Goal: Information Seeking & Learning: Learn about a topic

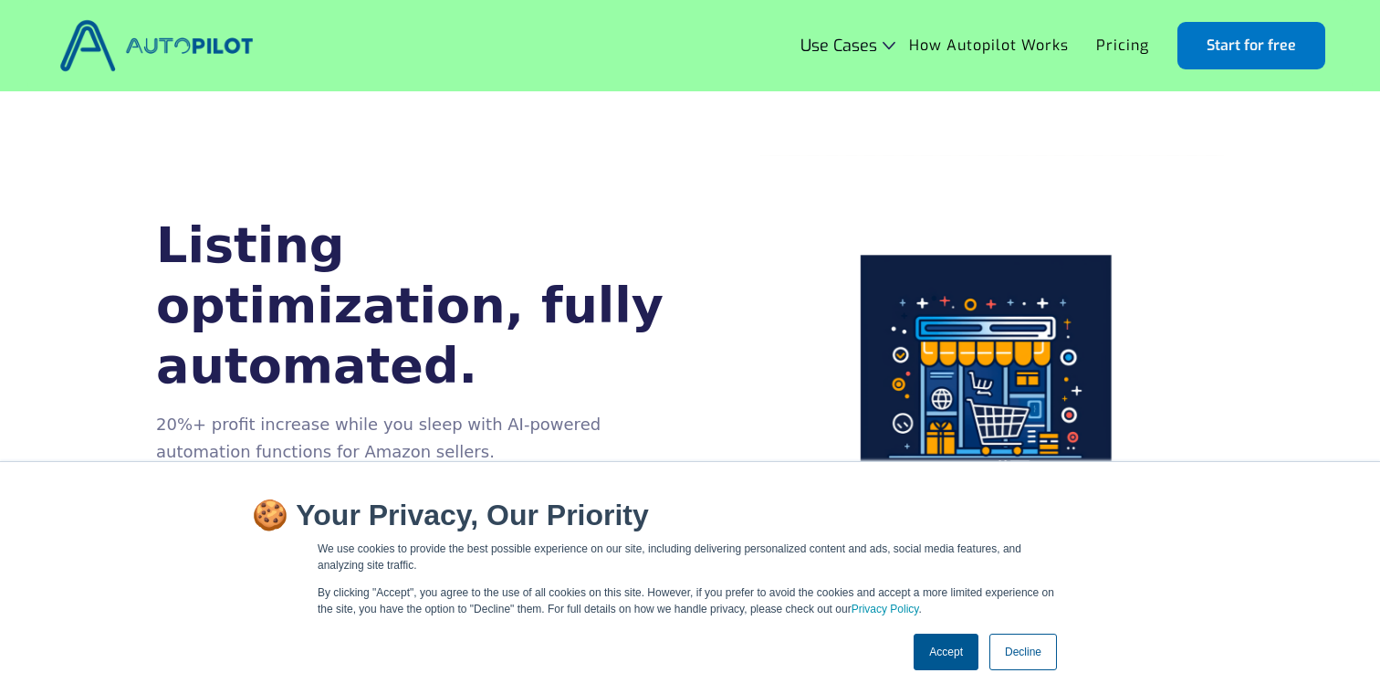
click at [537, 225] on div "Listing optimization, fully automated. 20%+ profit increase while you sleep wit…" at bounding box center [690, 387] width 1068 height 464
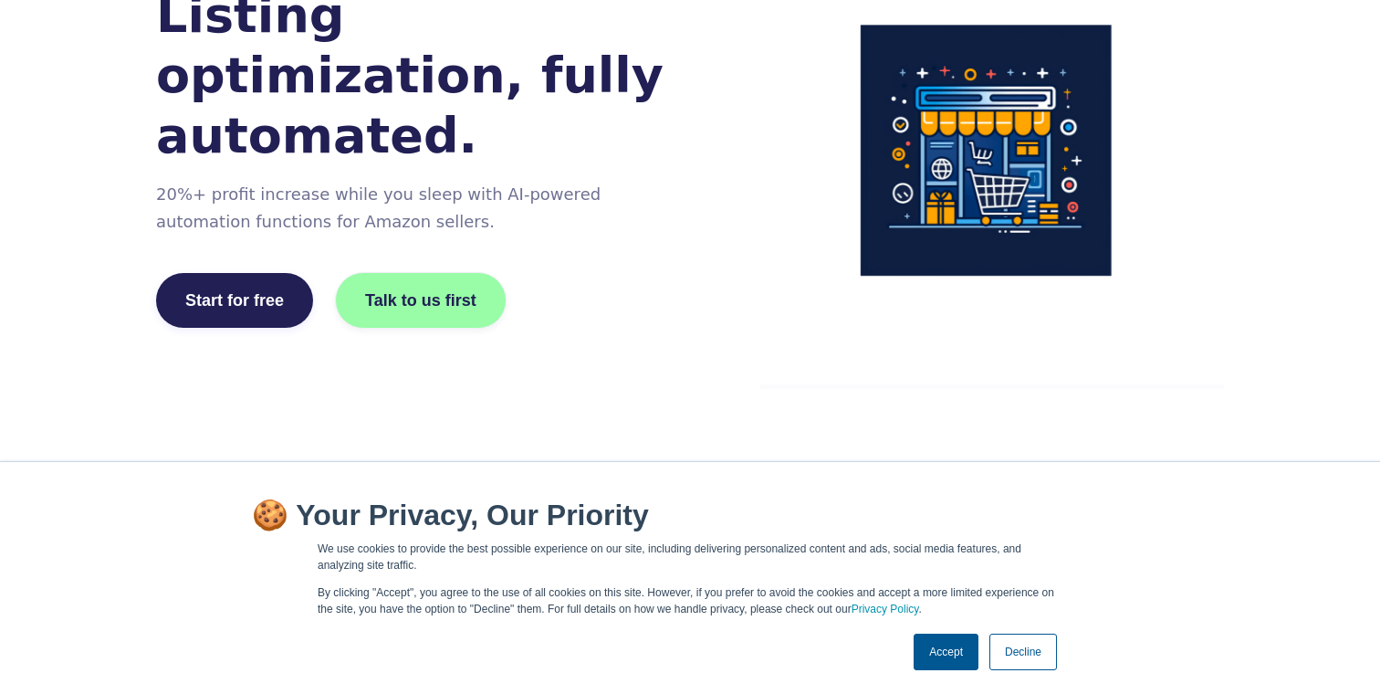
click at [933, 648] on link "Accept" at bounding box center [946, 651] width 65 height 37
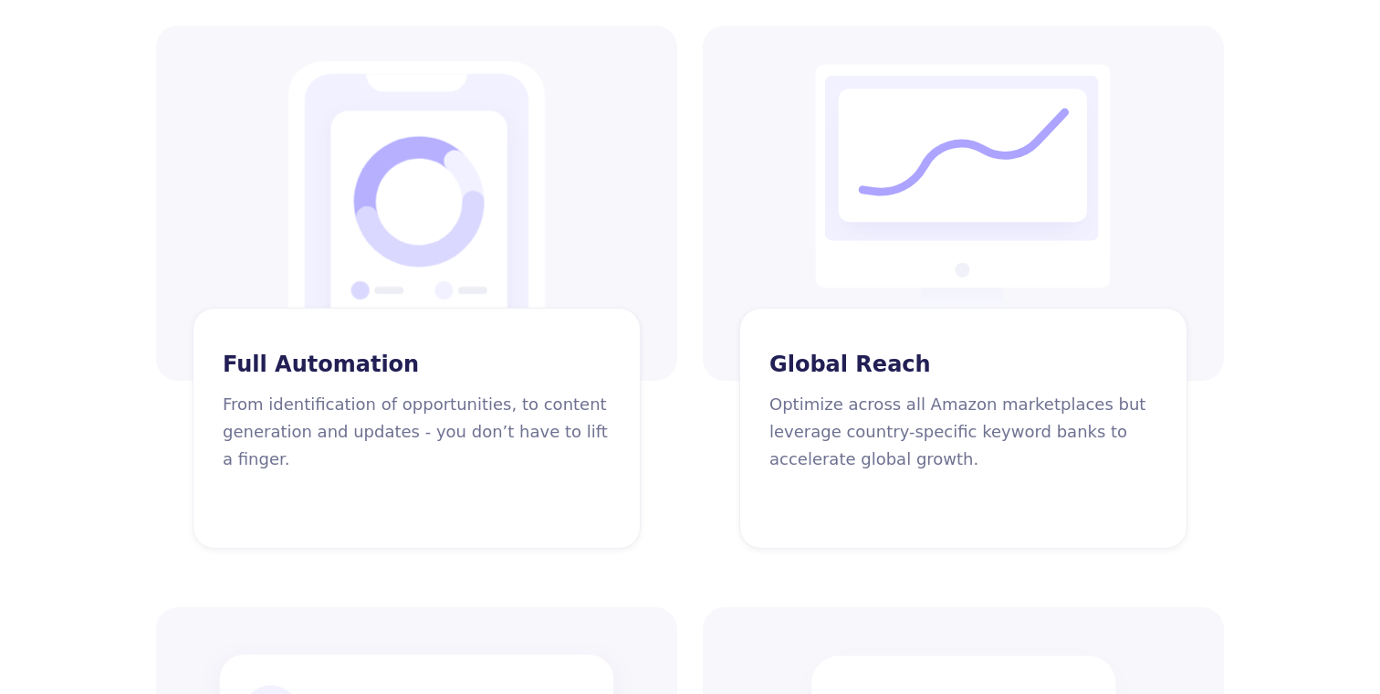
scroll to position [2384, 0]
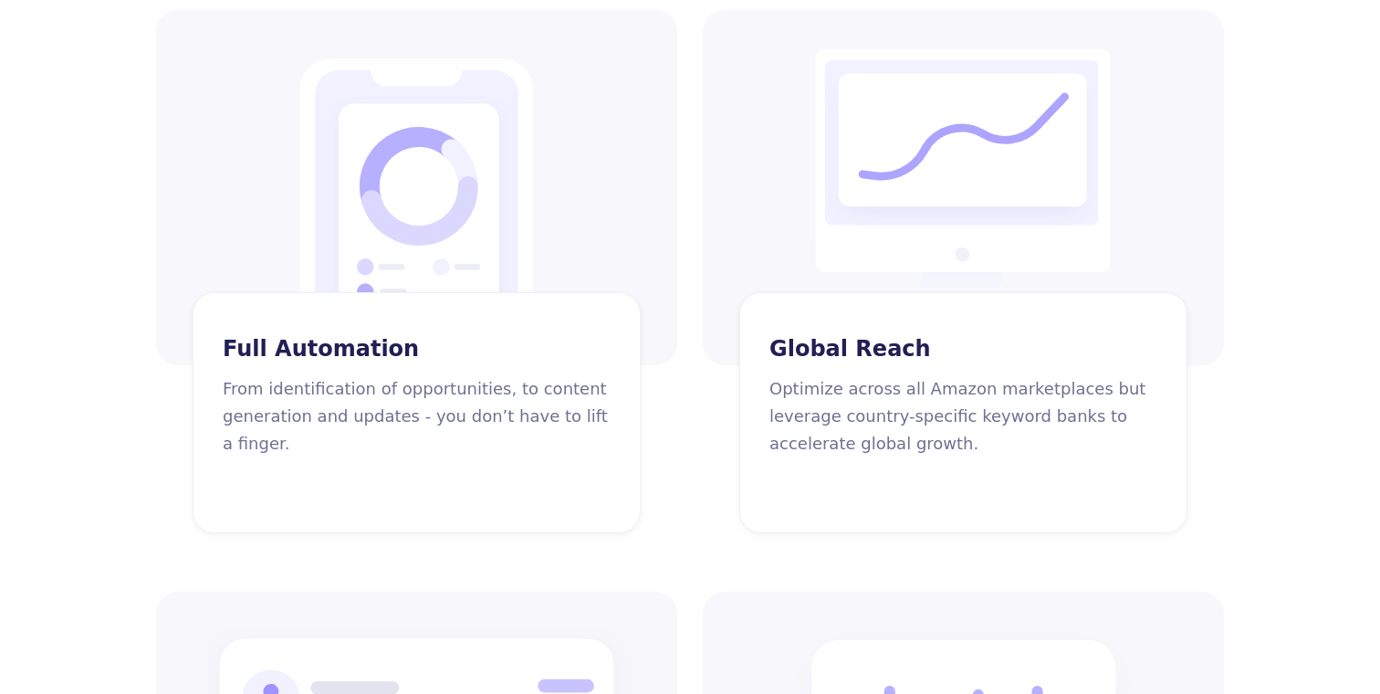
click at [696, 332] on div "Full Automation From identification of opportunities, to content generation and…" at bounding box center [690, 562] width 1068 height 1104
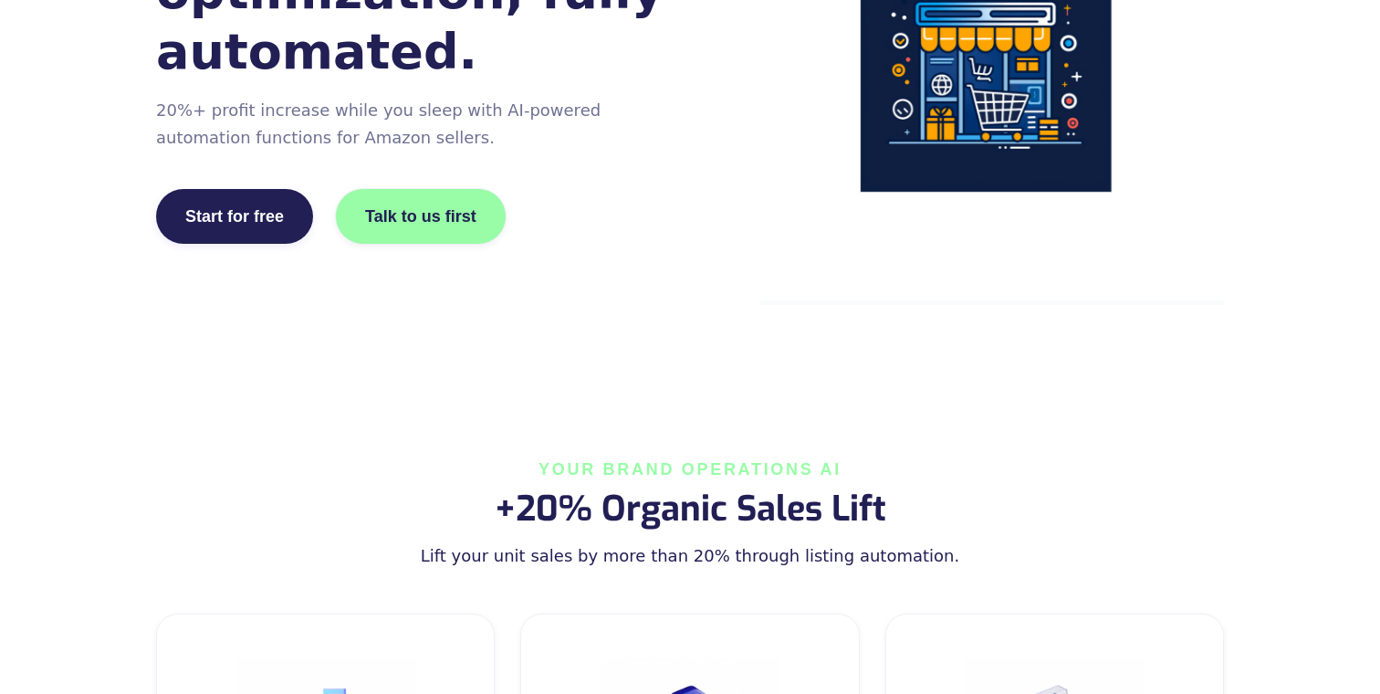
scroll to position [0, 0]
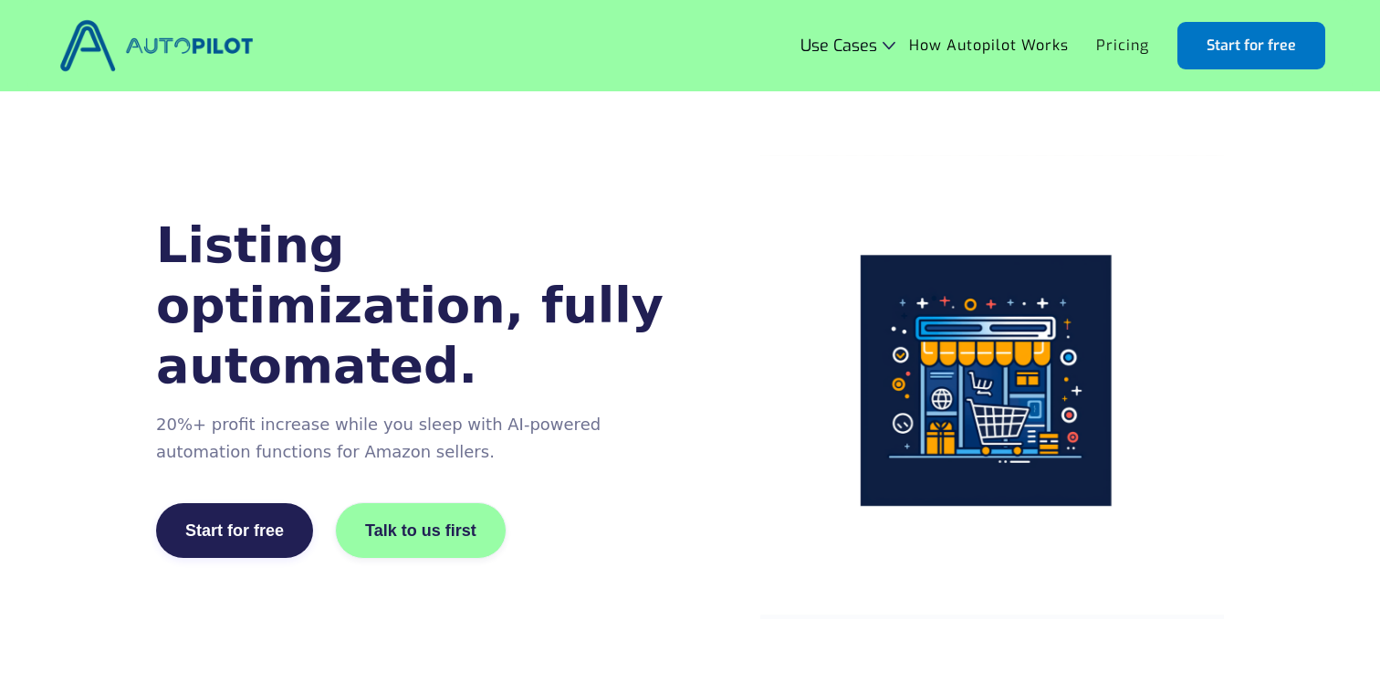
click at [1112, 52] on link "Pricing" at bounding box center [1123, 45] width 80 height 35
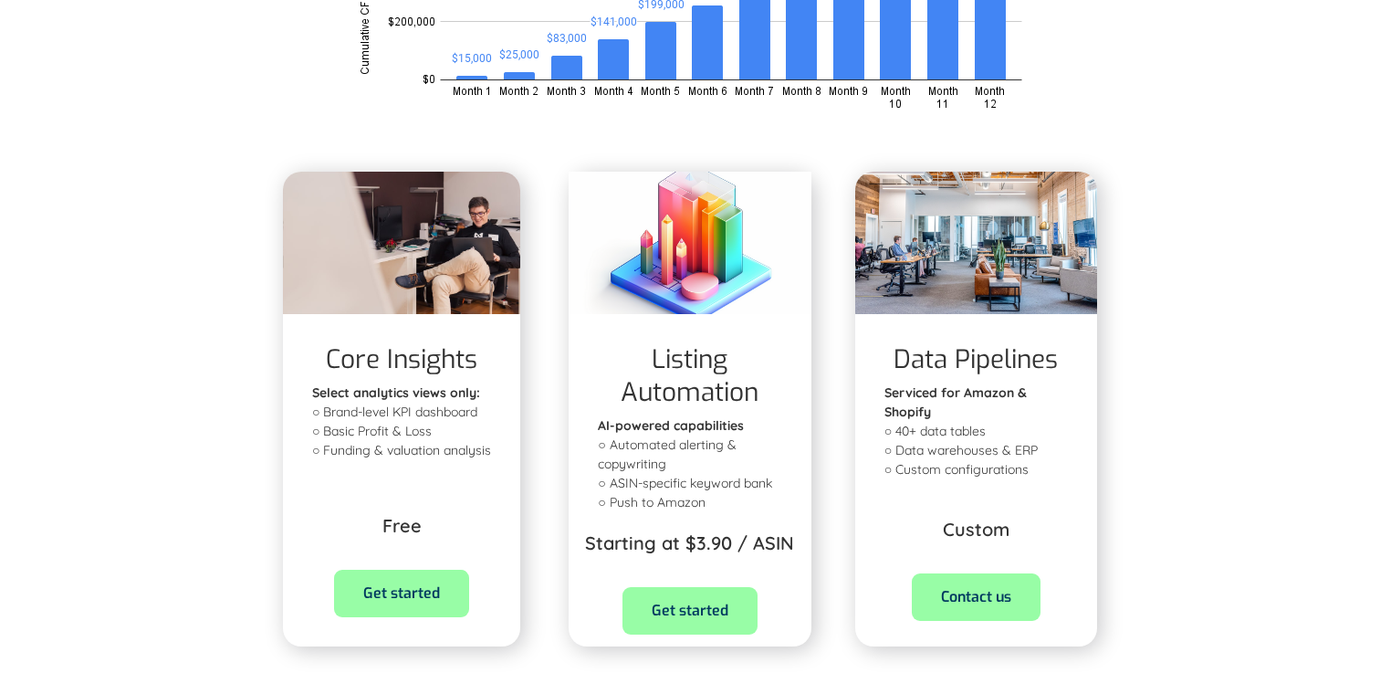
scroll to position [519, 0]
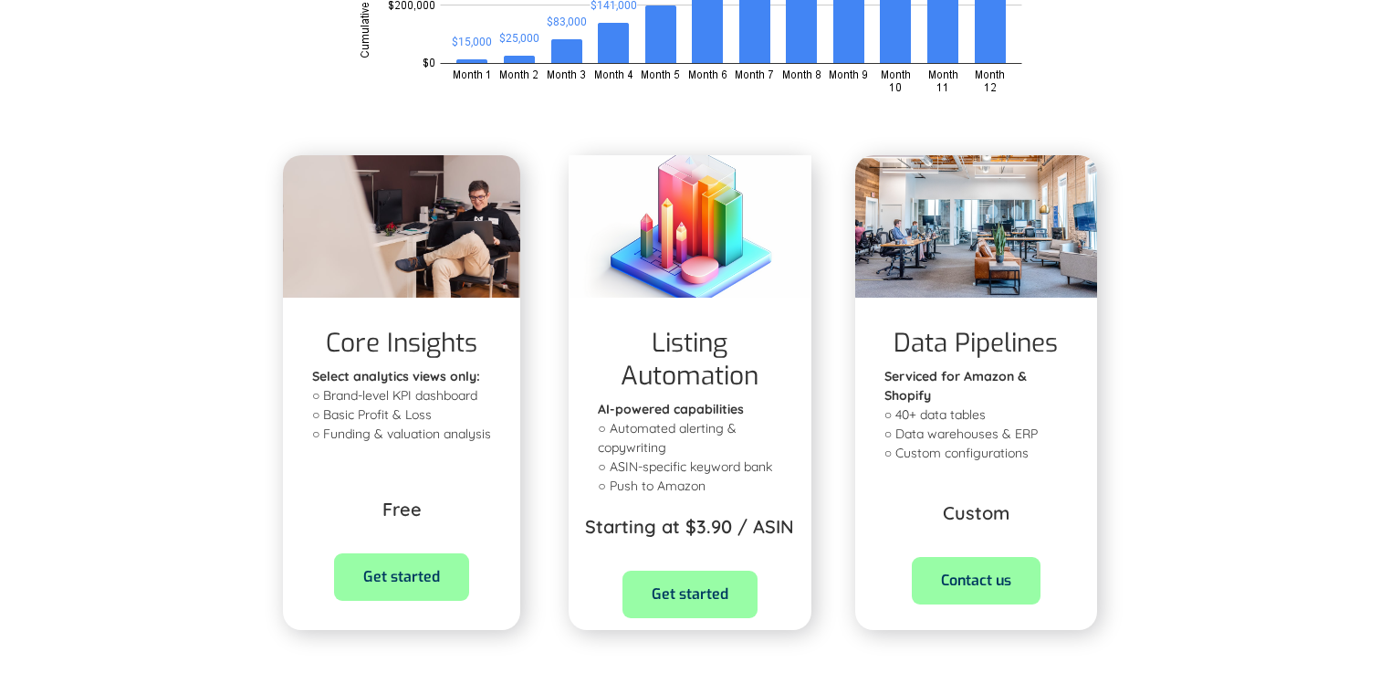
click at [832, 403] on div "Listing Automation AI-powered capabilities ‍ ○ Automated alerting & copywriting…" at bounding box center [690, 393] width 286 height 504
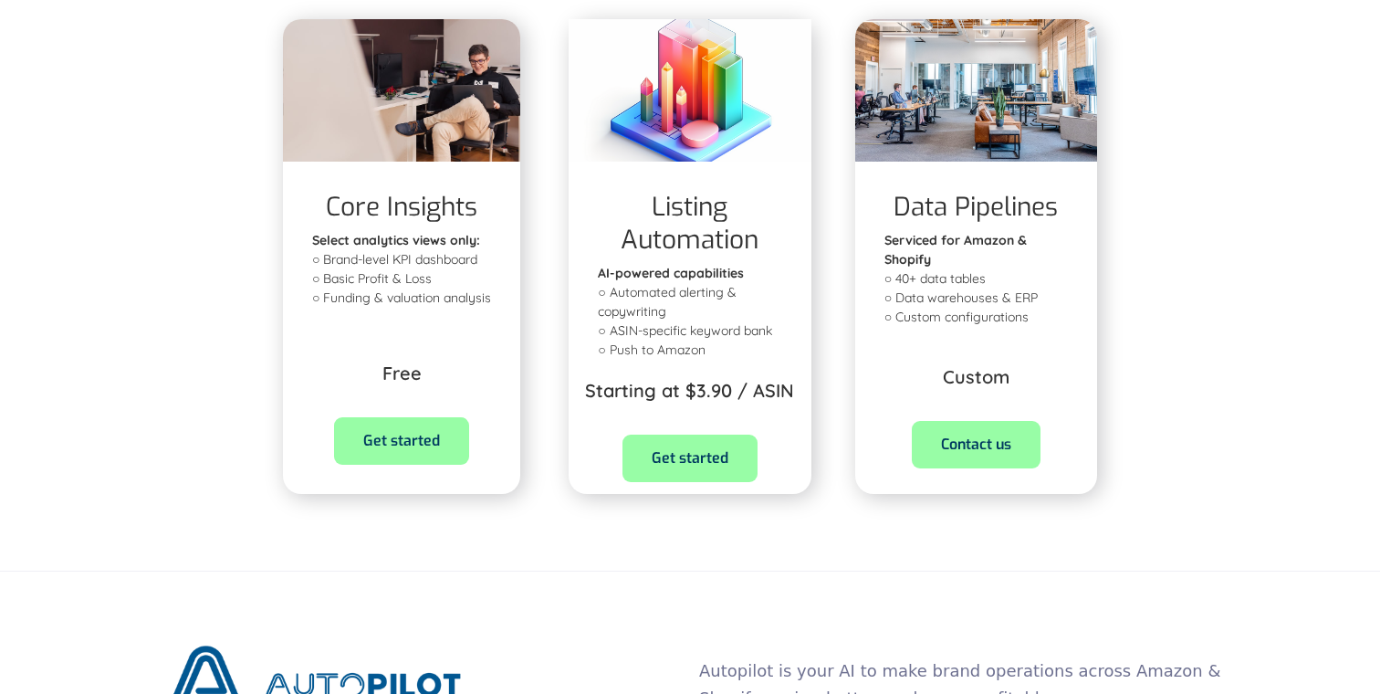
scroll to position [659, 0]
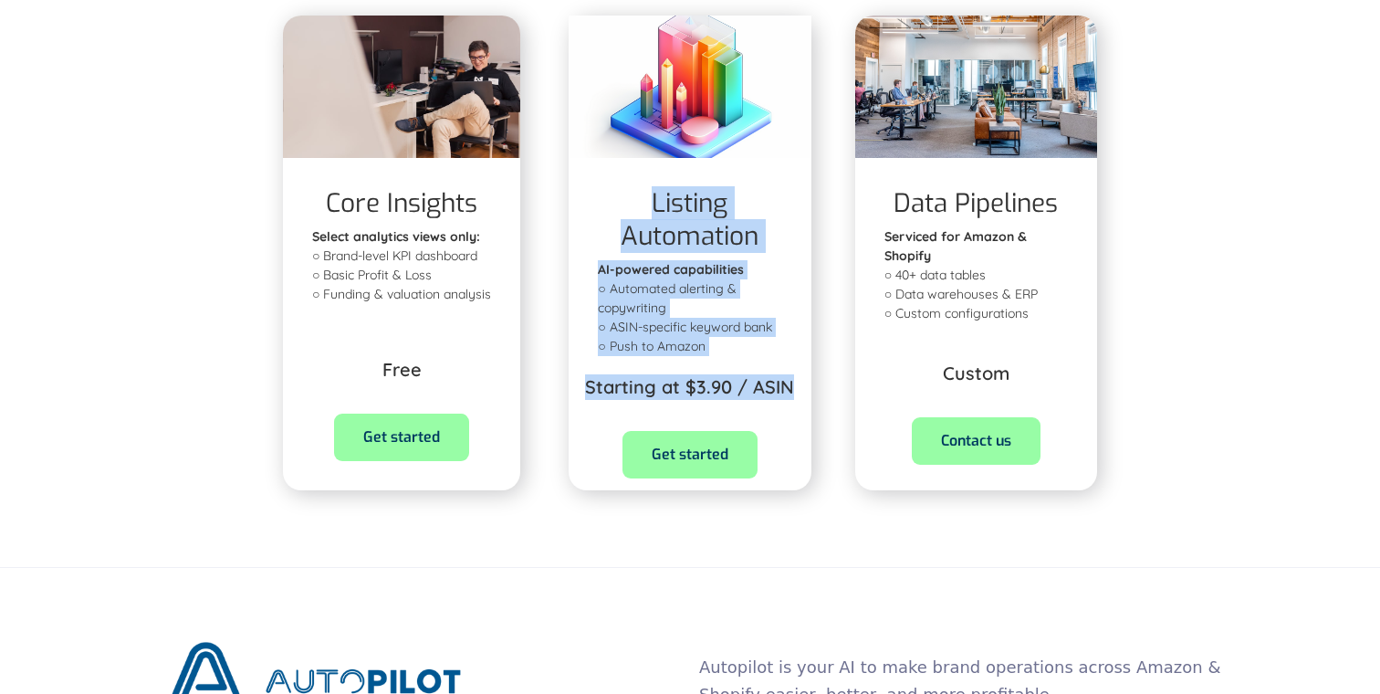
drag, startPoint x: 832, startPoint y: 403, endPoint x: 640, endPoint y: 200, distance: 278.9
click at [640, 200] on div "Listing Automation AI-powered capabilities ‍ ○ Automated alerting & copywriting…" at bounding box center [690, 253] width 286 height 504
click at [640, 200] on h1 "Listing Automation" at bounding box center [689, 220] width 183 height 66
drag, startPoint x: 640, startPoint y: 200, endPoint x: 812, endPoint y: 407, distance: 269.6
click at [812, 407] on div "Listing Automation AI-powered capabilities ‍ ○ Automated alerting & copywriting…" at bounding box center [690, 253] width 286 height 504
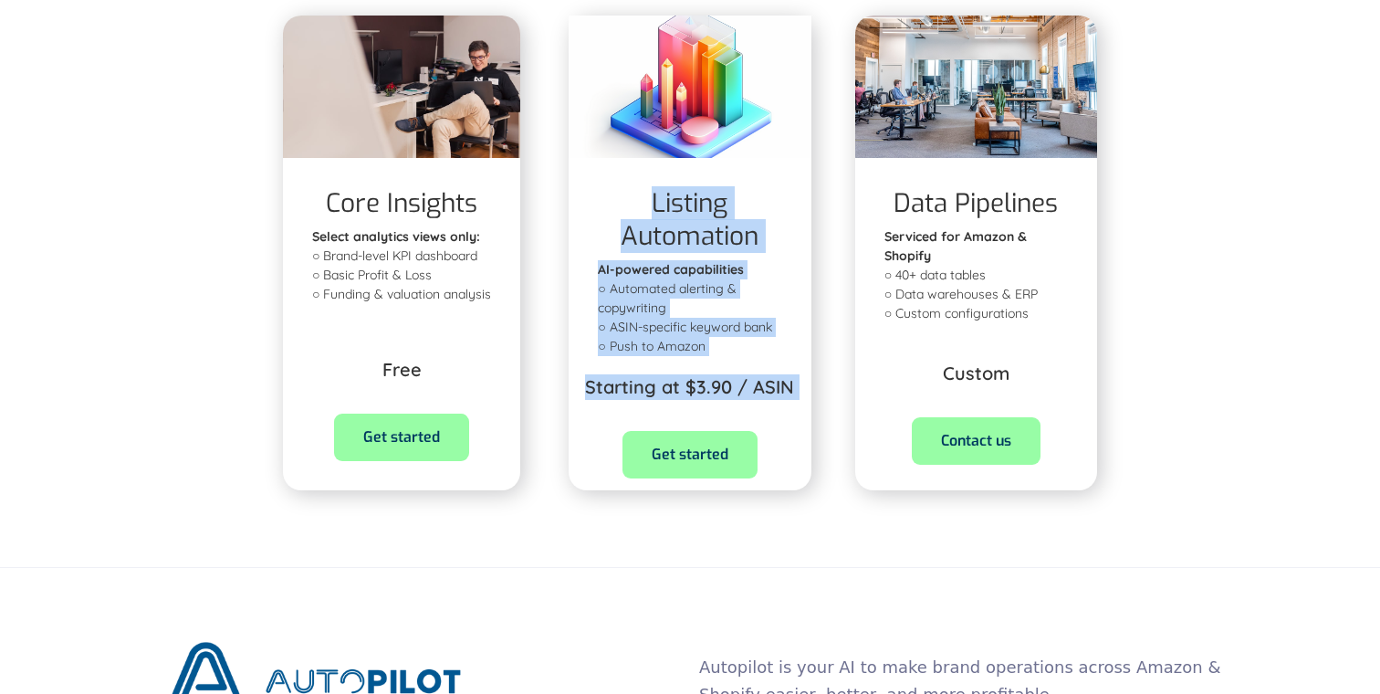
click at [825, 407] on div "Listing Automation AI-powered capabilities ‍ ○ Automated alerting & copywriting…" at bounding box center [690, 253] width 286 height 504
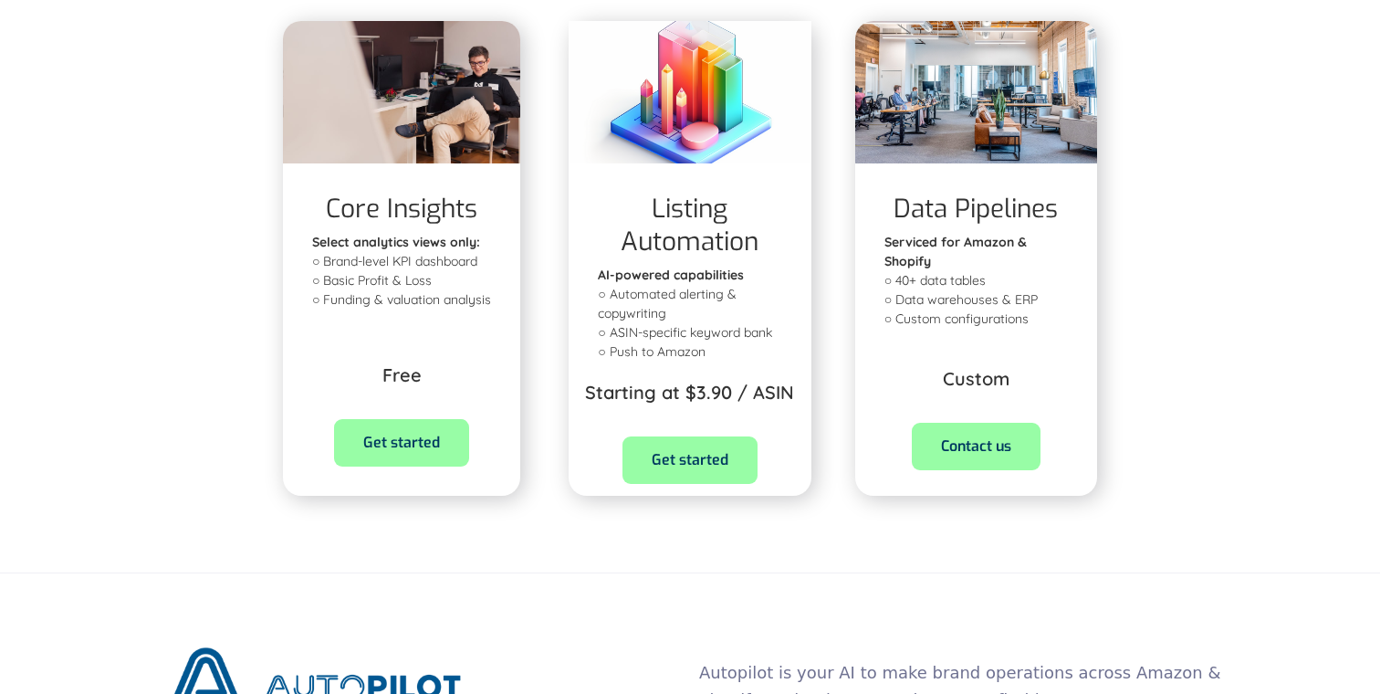
scroll to position [660, 0]
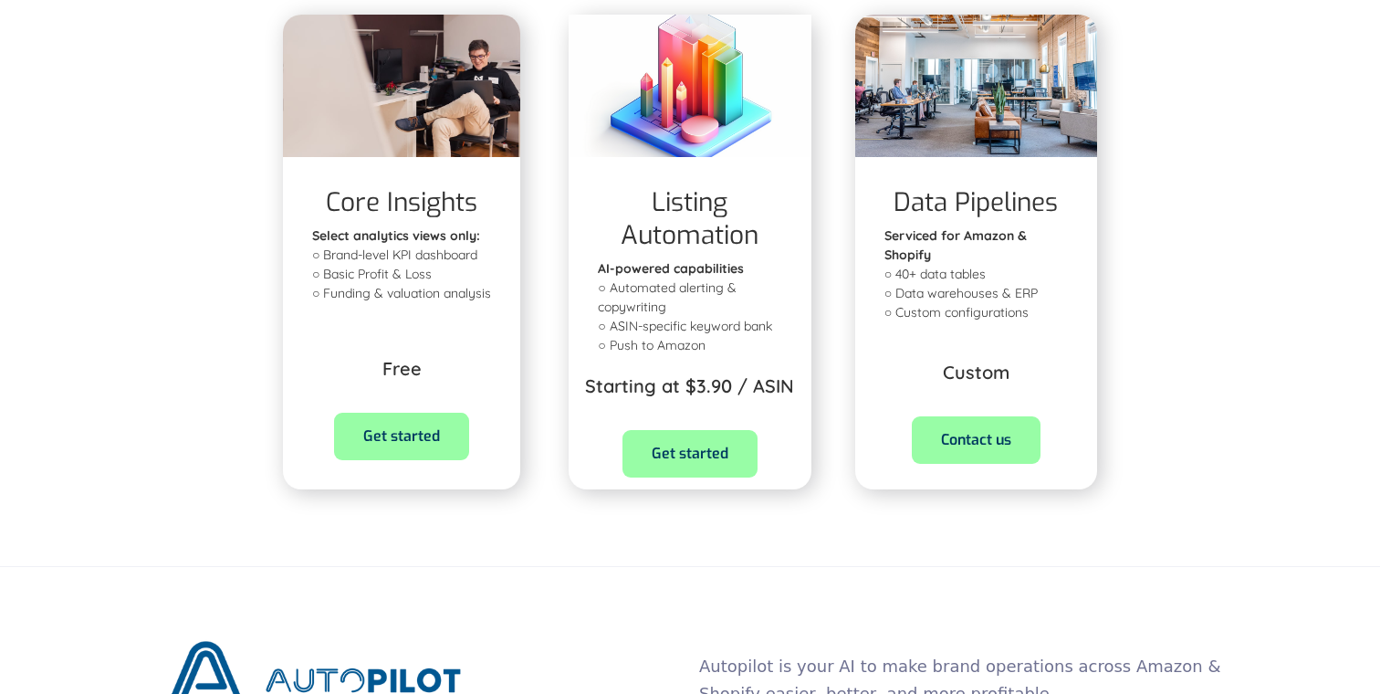
click at [825, 407] on div "Listing Automation AI-powered capabilities ‍ ○ Automated alerting & copywriting…" at bounding box center [690, 252] width 286 height 504
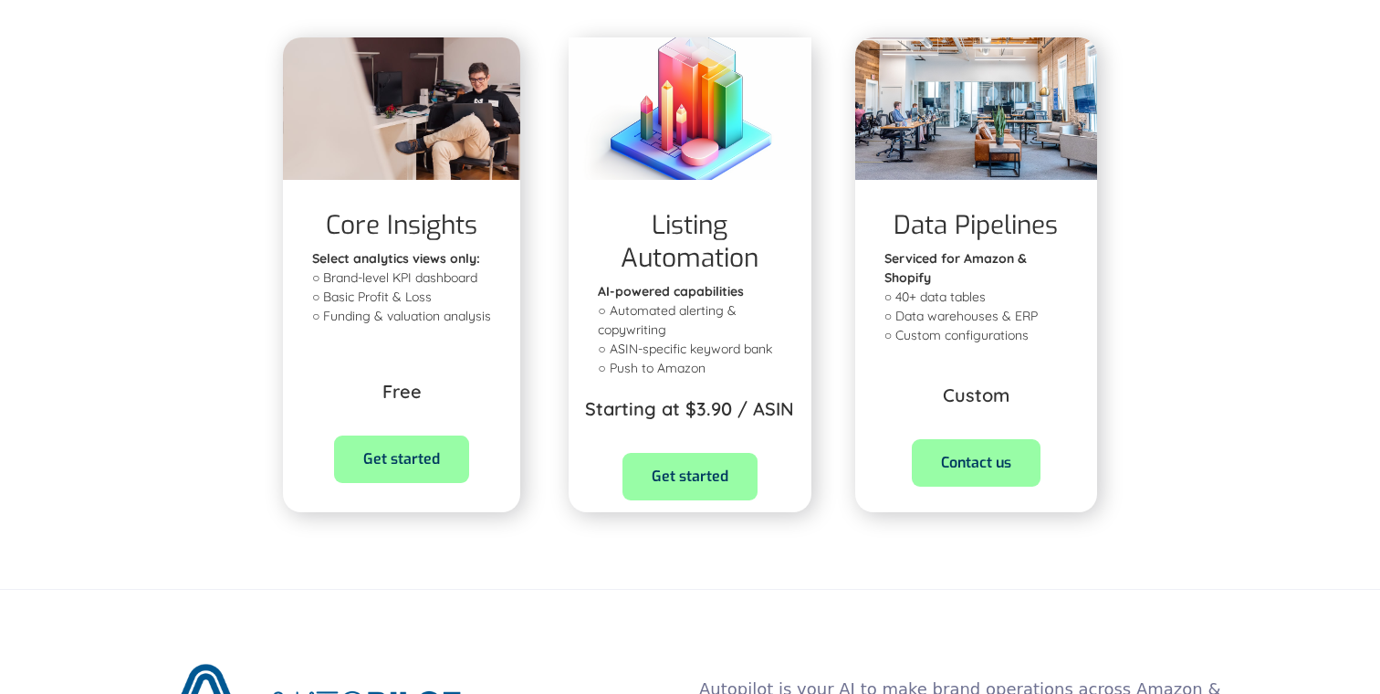
scroll to position [646, 0]
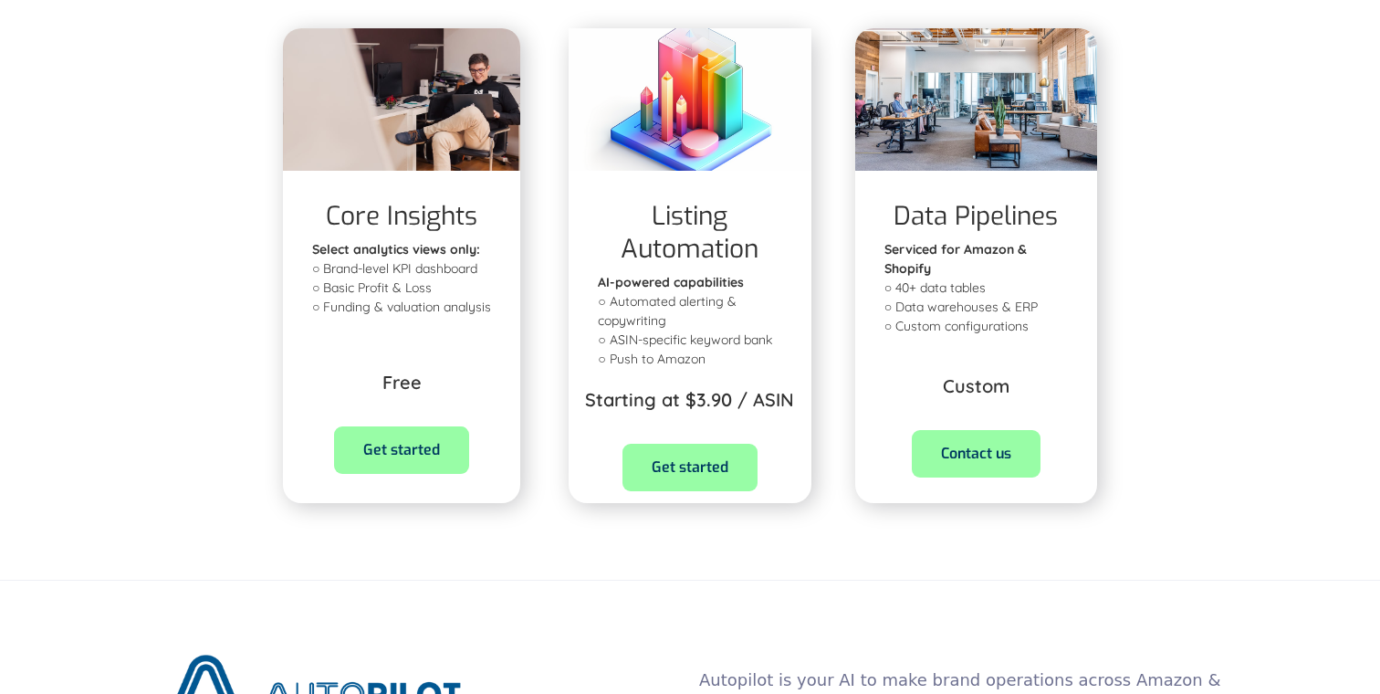
click at [236, 280] on div "Listing optimization starting at $3.90 per ASIN. A lasting profit lift from you…" at bounding box center [690, 10] width 1380 height 1131
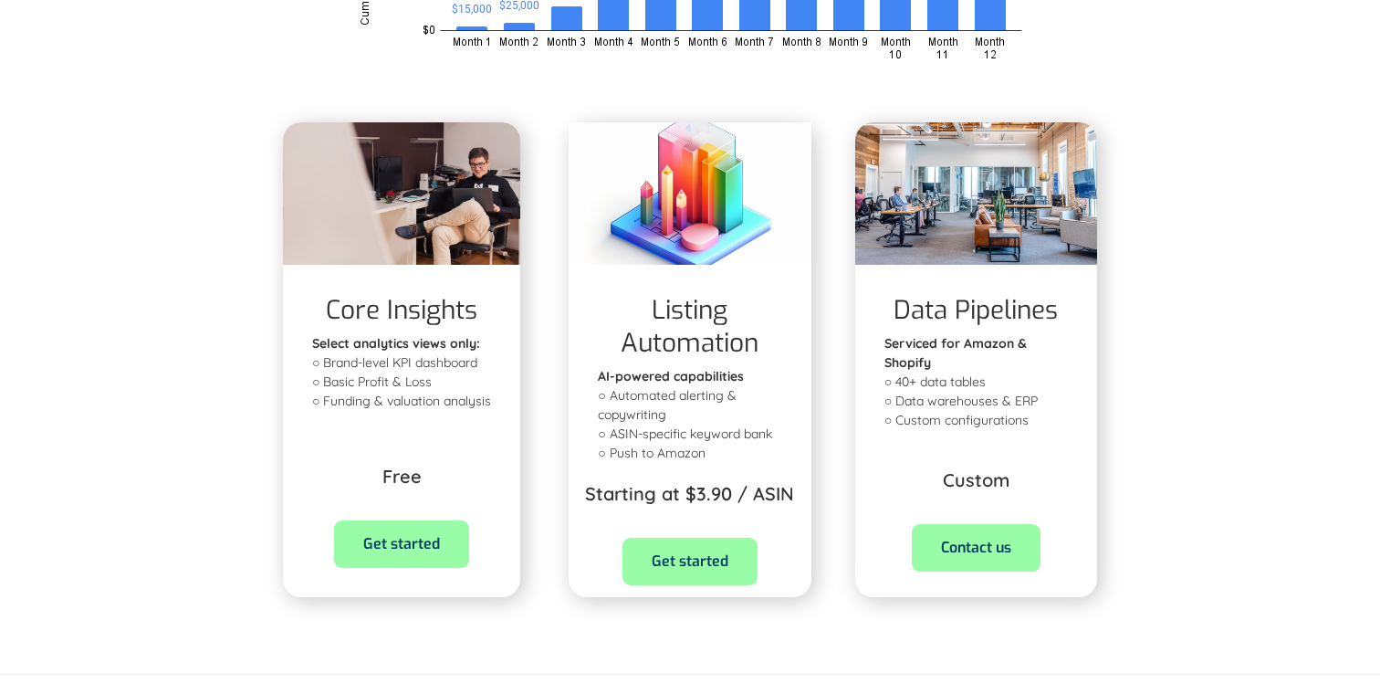
scroll to position [540, 0]
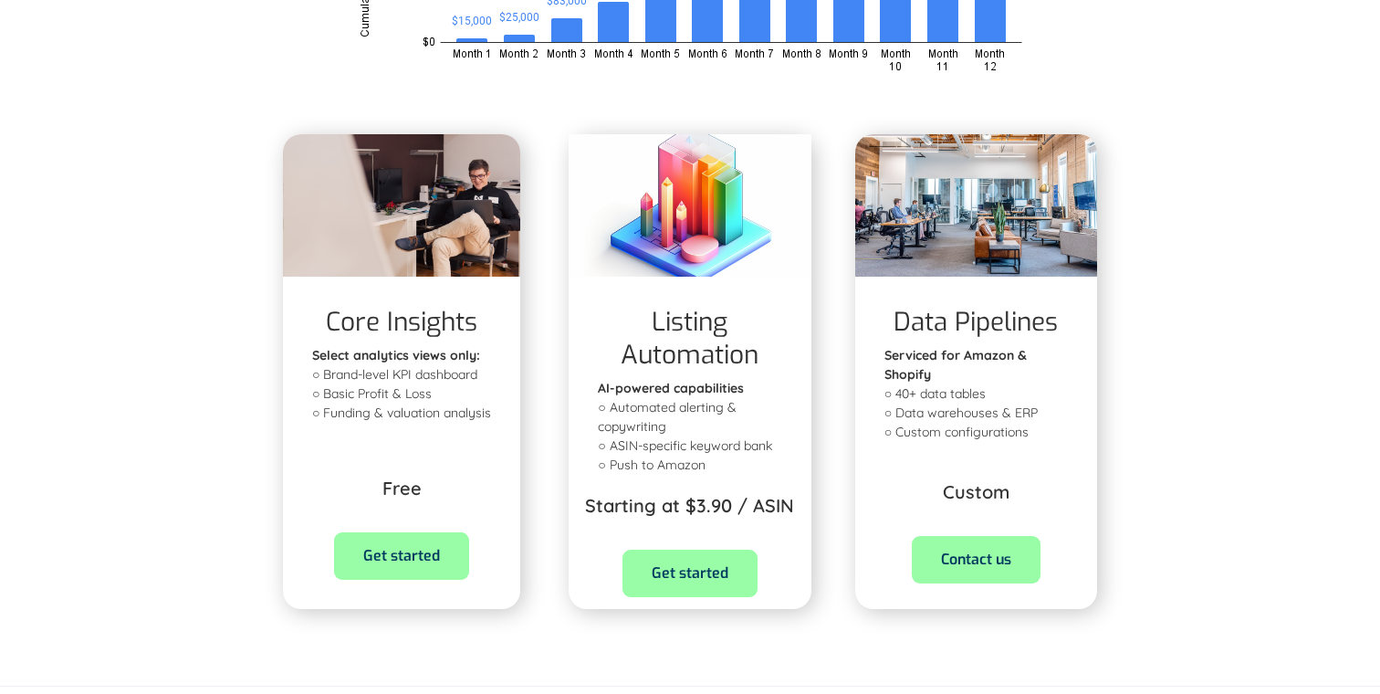
click at [544, 480] on div "Core Insights Select analytics views only: ‍ ○ Brand-level KPI dashboard ○ Basi…" at bounding box center [404, 372] width 286 height 504
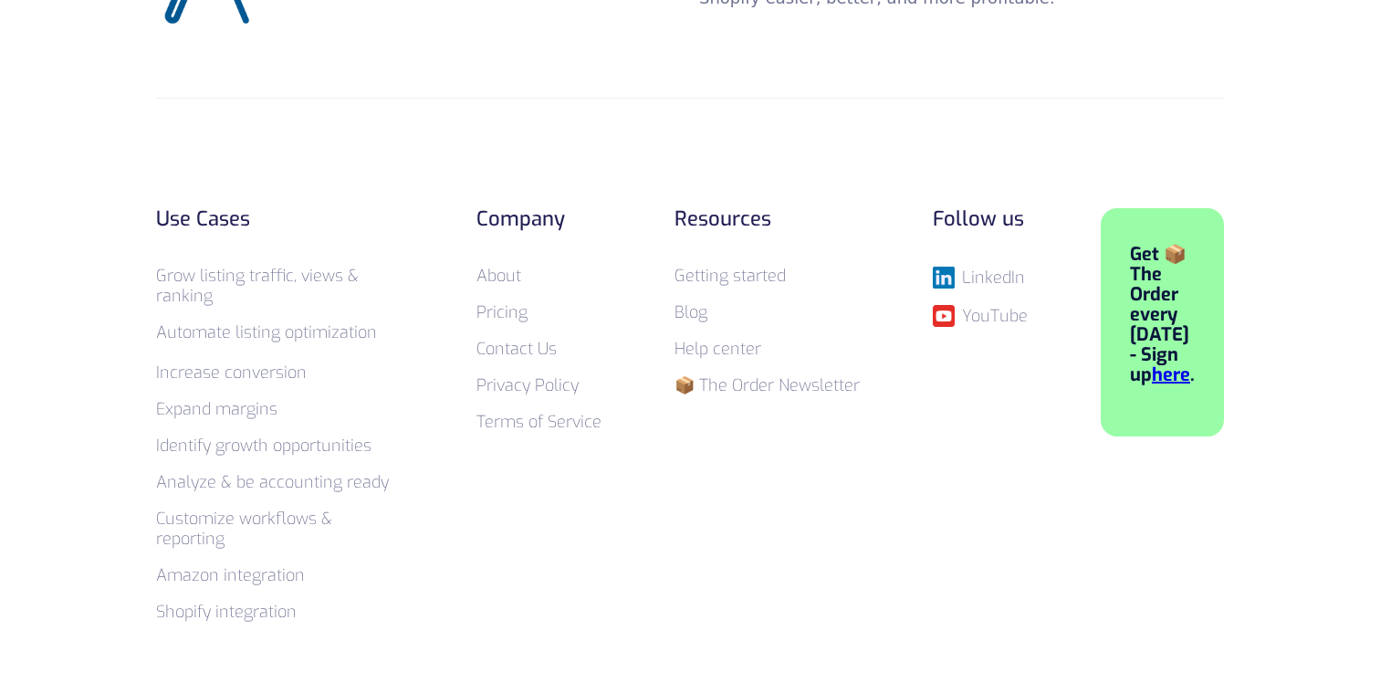
scroll to position [1500, 0]
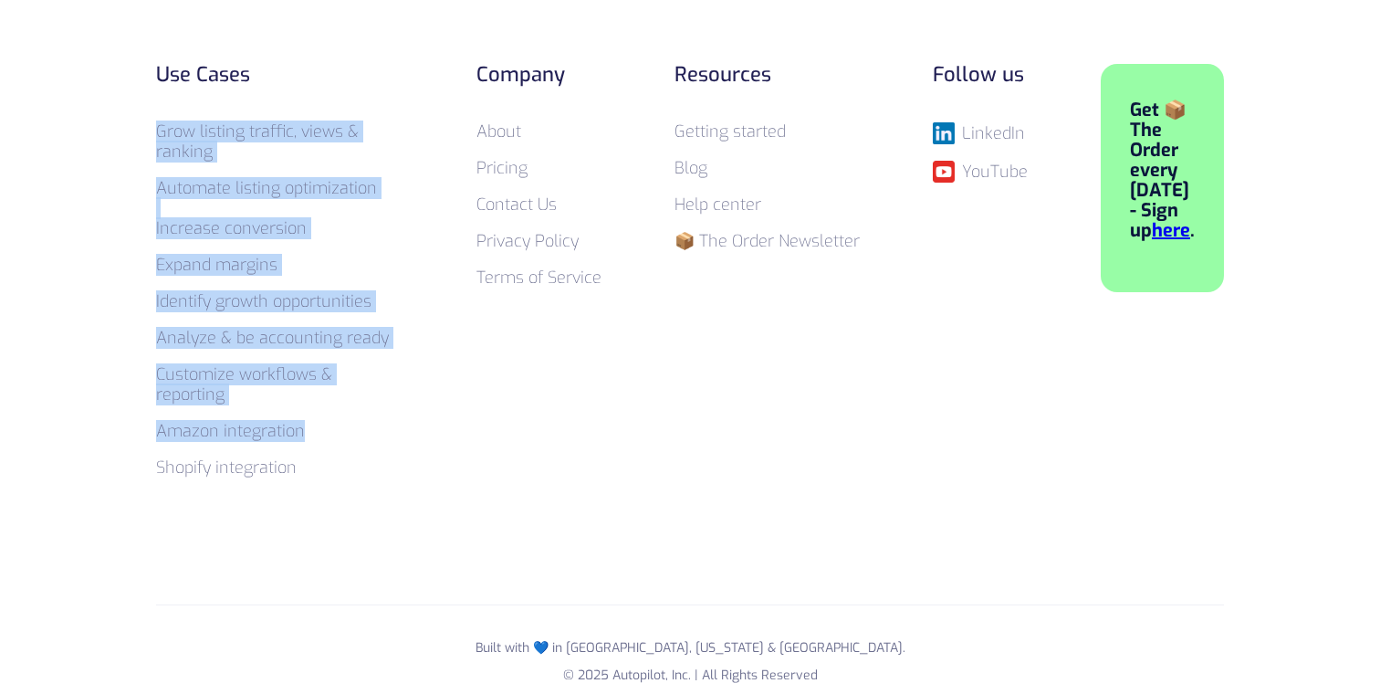
drag, startPoint x: 335, startPoint y: 78, endPoint x: 399, endPoint y: 417, distance: 345.5
click at [399, 417] on div "Use Cases Grow listing traffic, views & ranking Automate listing optimization ‍…" at bounding box center [279, 279] width 247 height 431
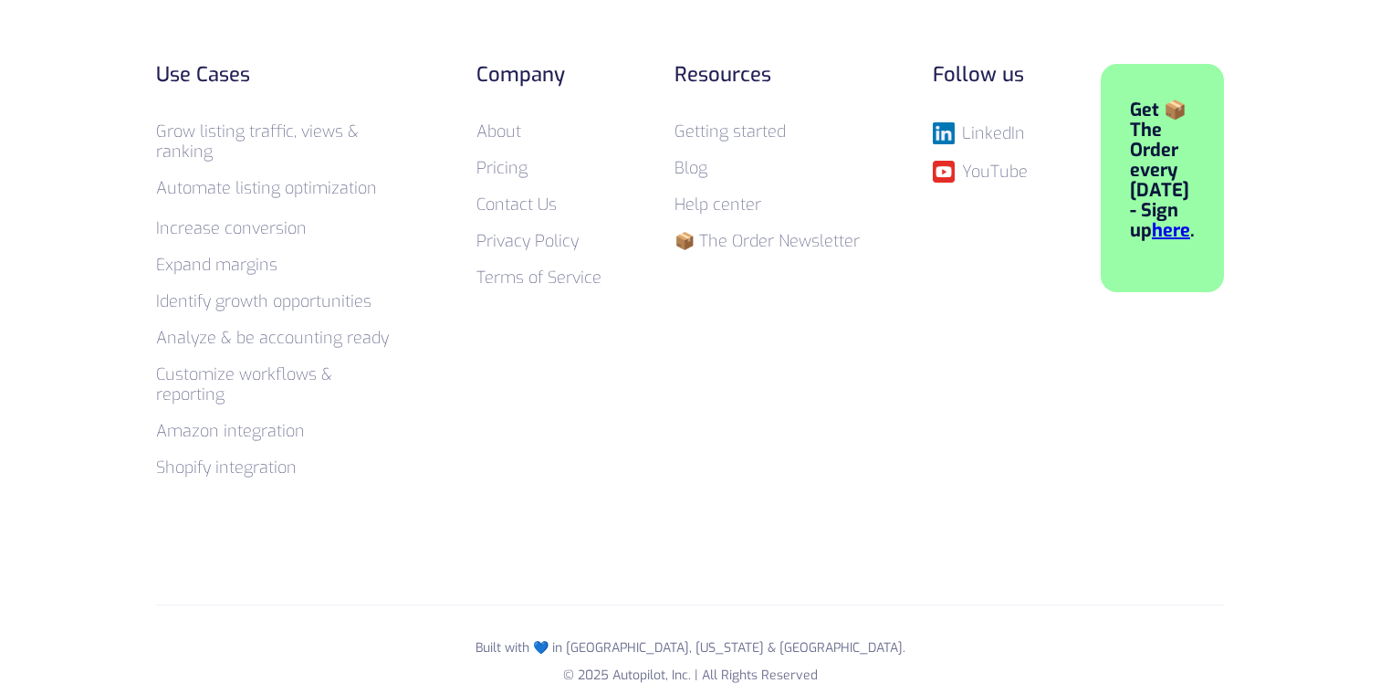
click at [413, 450] on div "Use Cases Grow listing traffic, views & ranking Automate listing optimization ‍…" at bounding box center [690, 279] width 1068 height 431
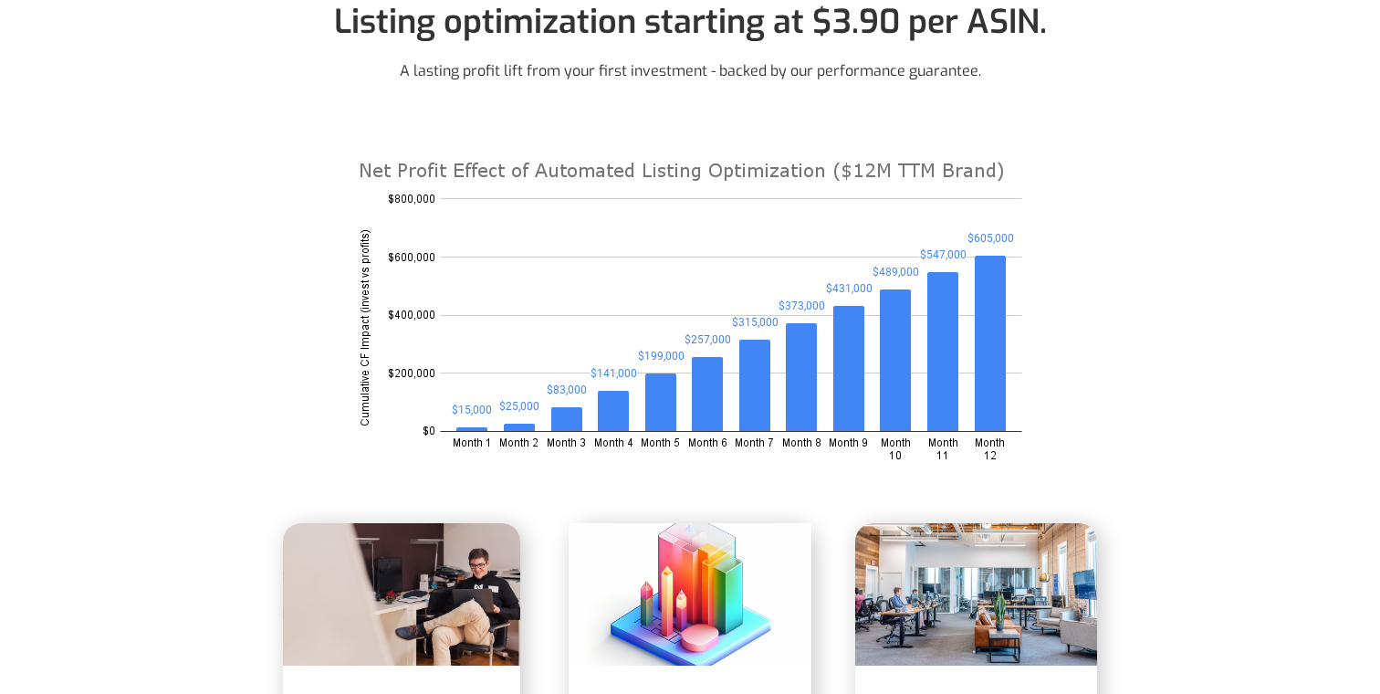
scroll to position [0, 0]
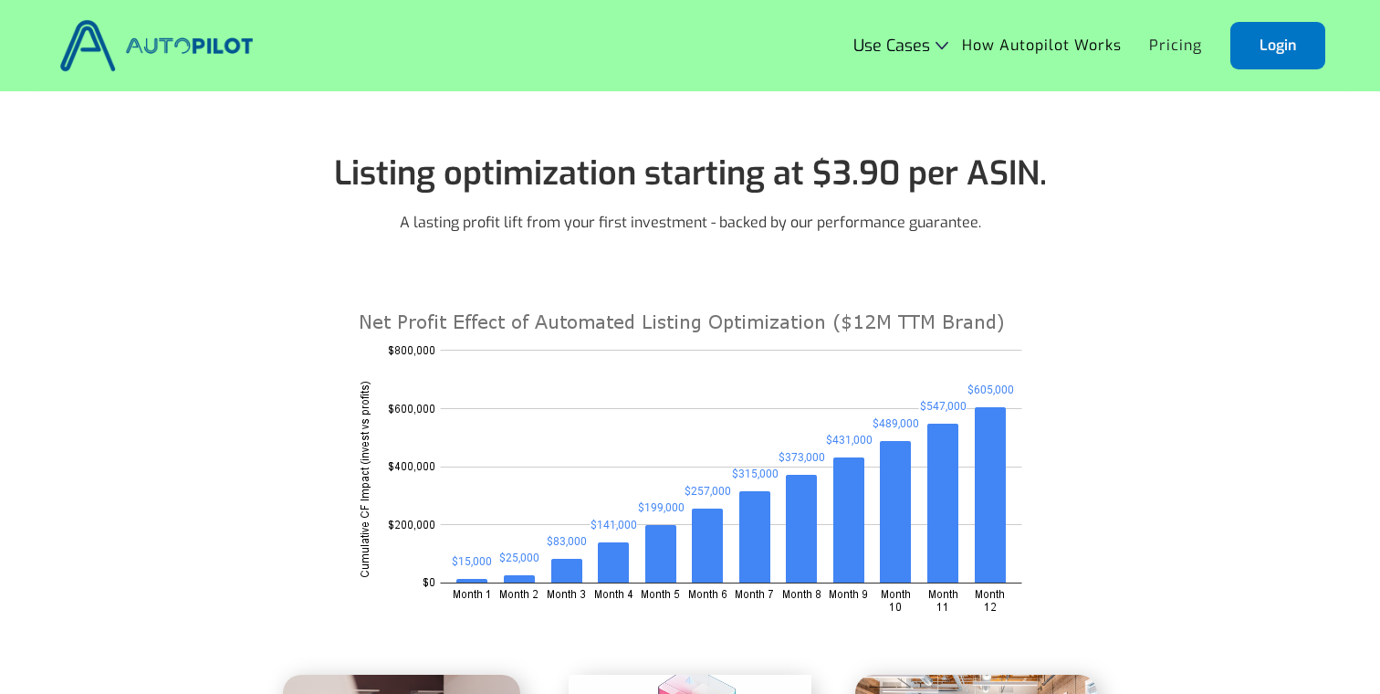
click at [200, 55] on img at bounding box center [157, 46] width 204 height 62
click at [364, 220] on div "Listing optimization starting at $3.90 per ASIN. A lasting profit lift from you…" at bounding box center [690, 184] width 858 height 99
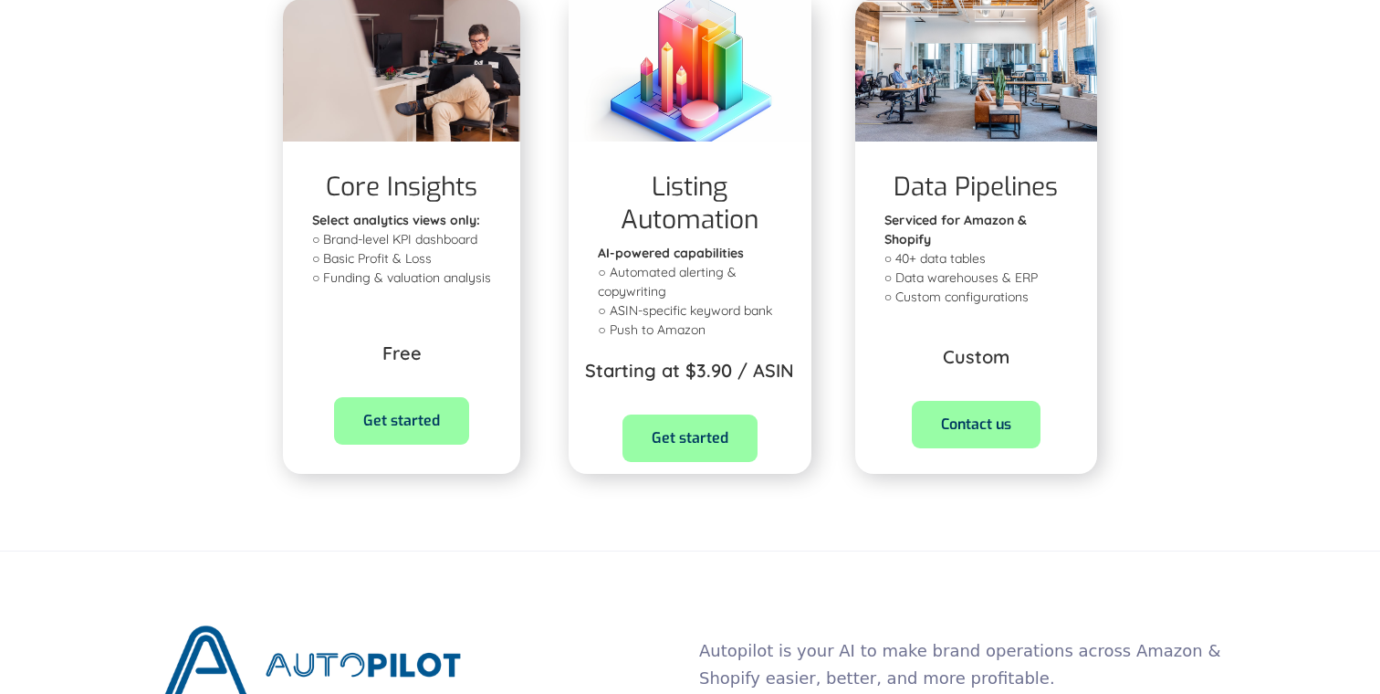
scroll to position [1351, 0]
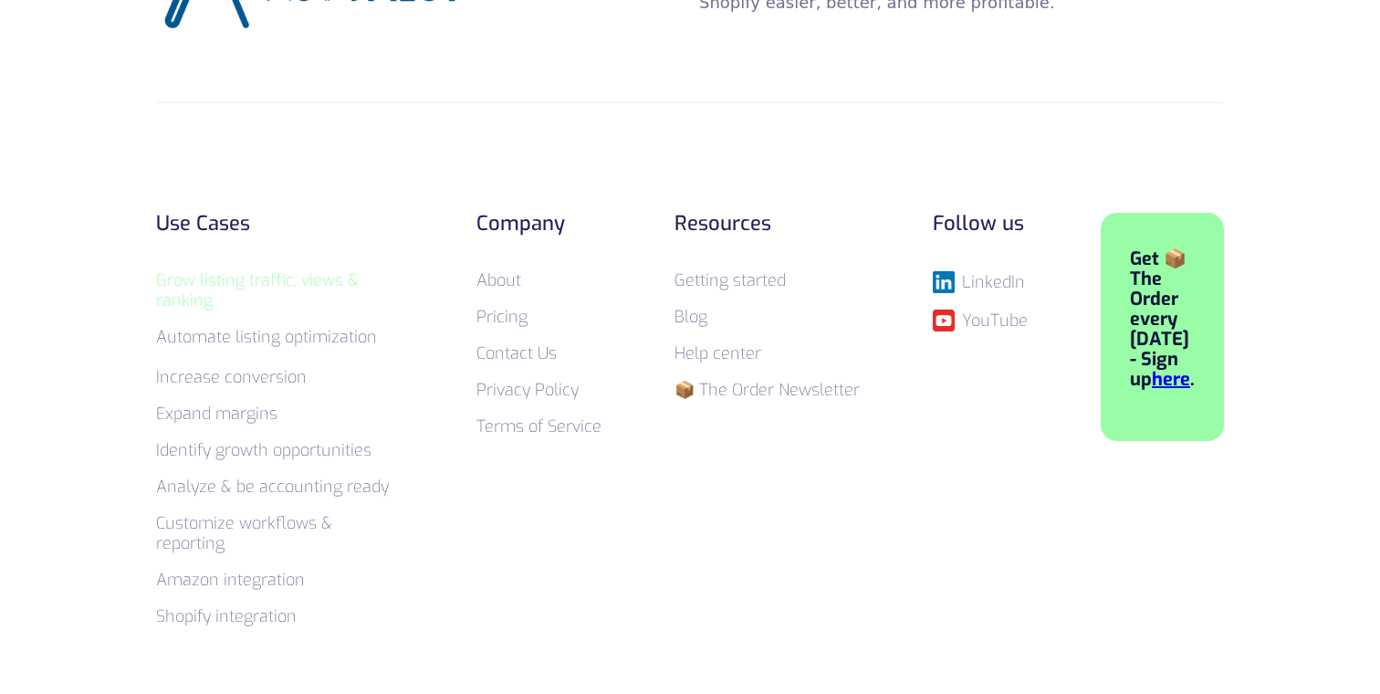
click at [301, 273] on link "Grow listing traffic, views & ranking" at bounding box center [257, 290] width 203 height 42
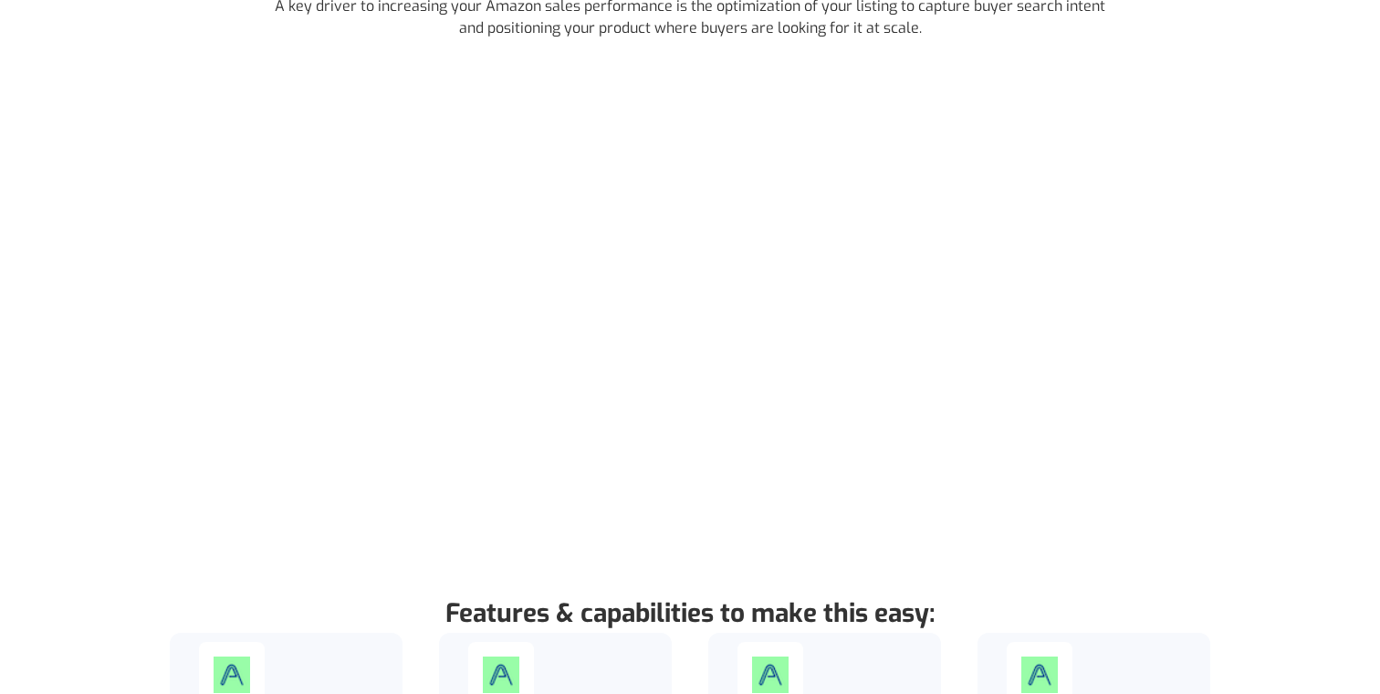
scroll to position [179, 0]
